Goal: Information Seeking & Learning: Learn about a topic

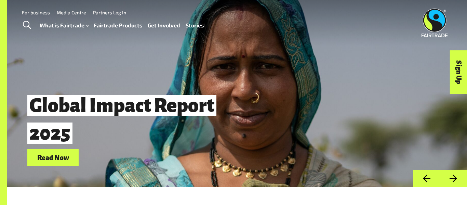
click at [113, 23] on link "Fairtrade Products" at bounding box center [118, 26] width 49 height 10
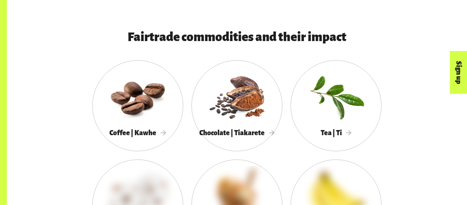
scroll to position [647, 0]
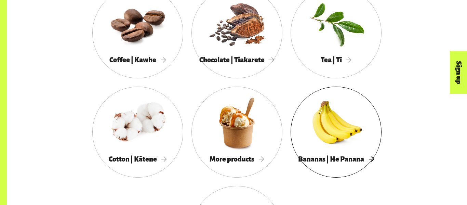
click at [332, 154] on div "Bananas | He Panana" at bounding box center [336, 159] width 91 height 14
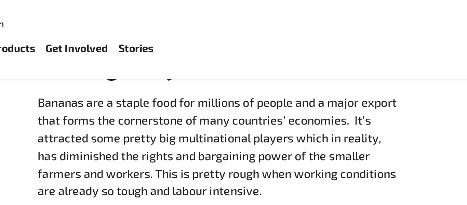
scroll to position [545, 0]
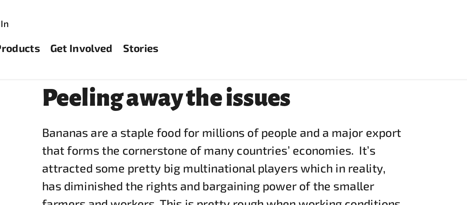
click at [265, 85] on span "Bananas are a staple food for millions of people and a major export that forms …" at bounding box center [237, 91] width 187 height 53
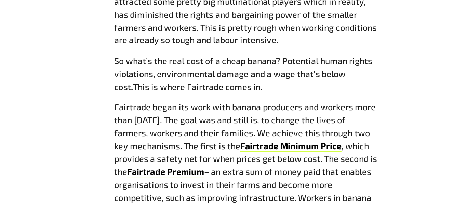
scroll to position [573, 0]
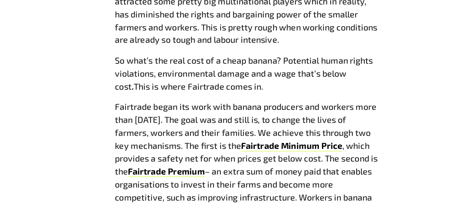
drag, startPoint x: 289, startPoint y: 101, endPoint x: 323, endPoint y: 120, distance: 38.6
click at [323, 120] on p "So what’s the real cost of a cheap banana? Potential human rights violations, e…" at bounding box center [237, 110] width 187 height 27
copy p "human rights violations, environmental damage and a wage that’s below cost . Th…"
click at [323, 91] on p "Bananas are a staple food for millions of people and a major export that forms …" at bounding box center [237, 64] width 187 height 55
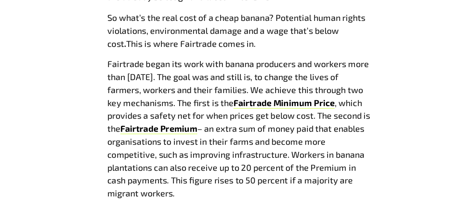
scroll to position [604, 0]
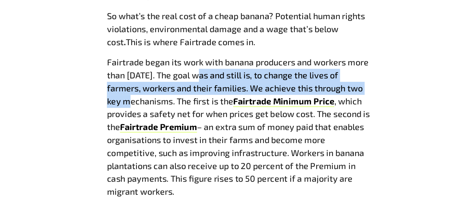
drag, startPoint x: 210, startPoint y: 113, endPoint x: 329, endPoint y: 124, distance: 118.9
click at [329, 124] on p "Fairtrade began its work with banana producers and workers more than [DATE]. Th…" at bounding box center [237, 149] width 187 height 101
